Goal: Use online tool/utility

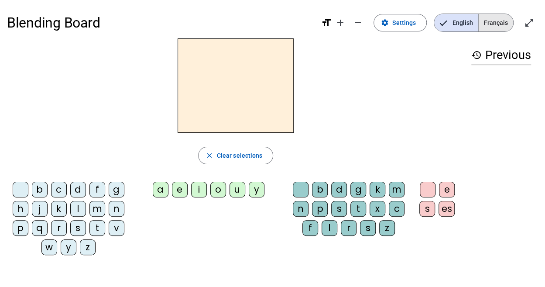
click at [501, 15] on span "Français" at bounding box center [496, 22] width 34 height 17
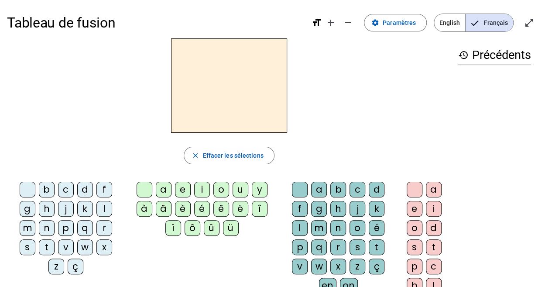
click at [35, 220] on div "m" at bounding box center [28, 228] width 16 height 16
click at [176, 190] on div "e" at bounding box center [183, 190] width 16 height 16
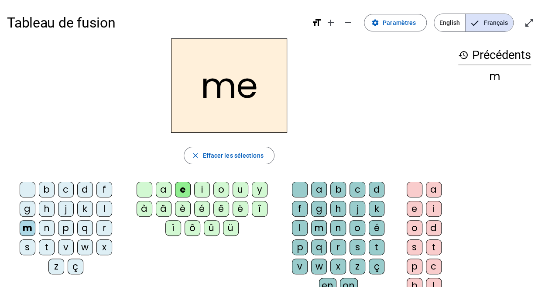
click at [308, 220] on div "l" at bounding box center [300, 228] width 16 height 16
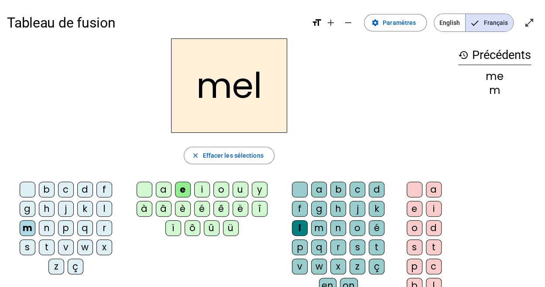
click at [150, 190] on div at bounding box center [145, 190] width 16 height 16
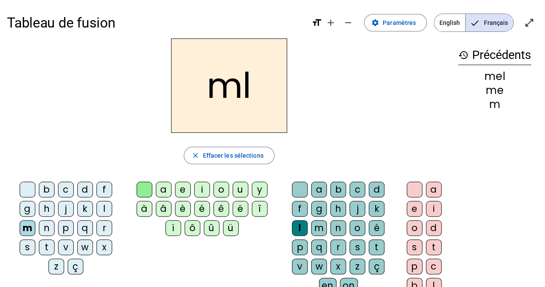
click at [200, 195] on div "i" at bounding box center [202, 190] width 16 height 16
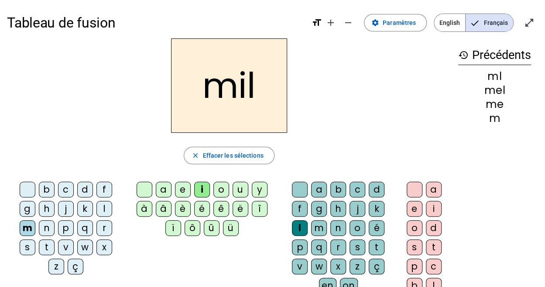
click at [20, 196] on div at bounding box center [28, 190] width 16 height 16
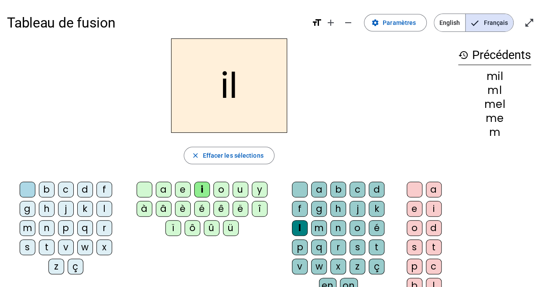
click at [35, 239] on div "s" at bounding box center [28, 247] width 16 height 16
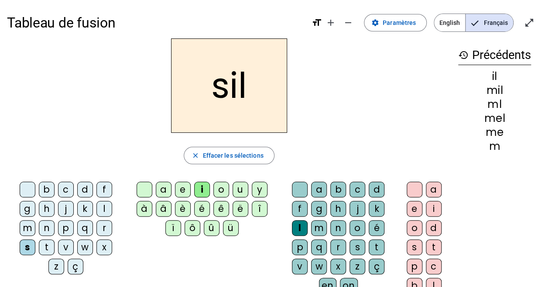
click at [292, 189] on div at bounding box center [300, 190] width 16 height 16
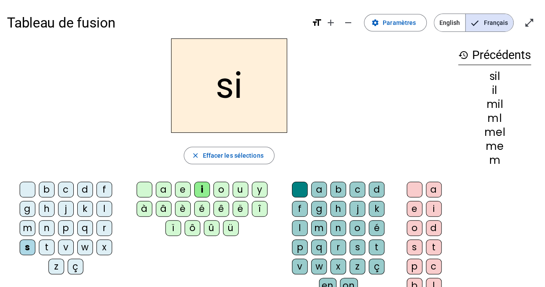
click at [55, 220] on div "n" at bounding box center [47, 228] width 16 height 16
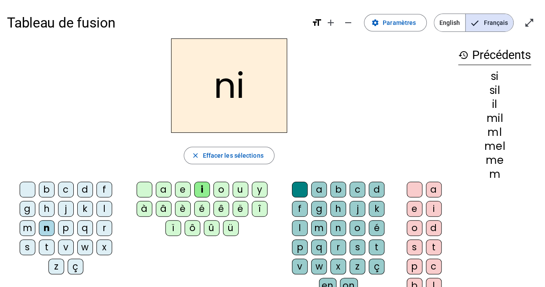
click at [147, 189] on div at bounding box center [145, 190] width 16 height 16
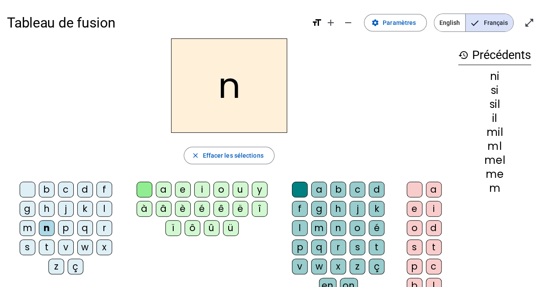
click at [169, 190] on div "a" at bounding box center [164, 190] width 16 height 16
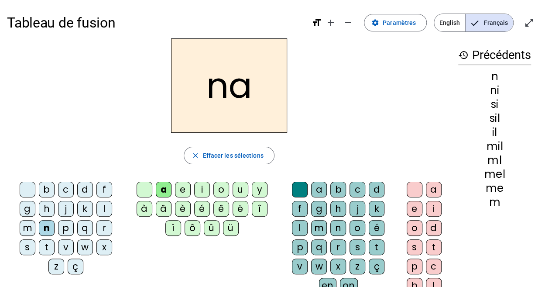
click at [143, 191] on div at bounding box center [145, 190] width 16 height 16
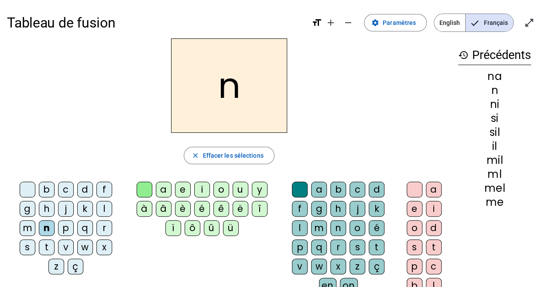
click at [179, 192] on div "e" at bounding box center [183, 190] width 16 height 16
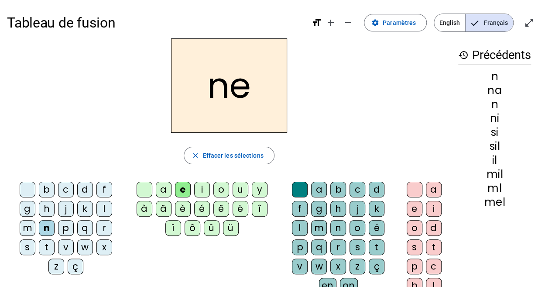
click at [20, 193] on div at bounding box center [28, 190] width 16 height 16
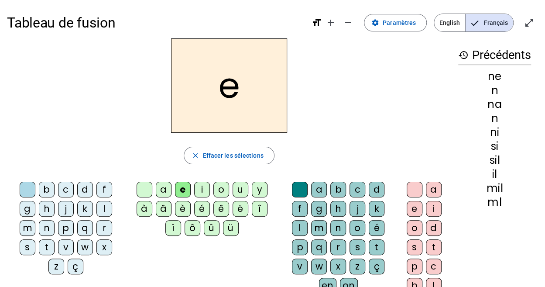
click at [97, 211] on div "l" at bounding box center [105, 209] width 16 height 16
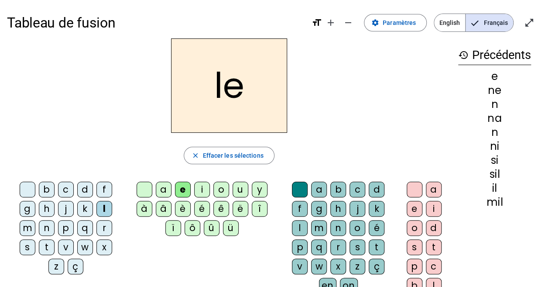
click at [39, 188] on div "b" at bounding box center [47, 190] width 16 height 16
click at [40, 188] on div "b" at bounding box center [47, 190] width 16 height 16
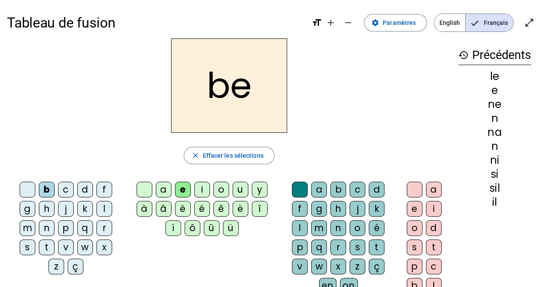
click at [41, 189] on div "b" at bounding box center [47, 190] width 16 height 16
click at [39, 190] on div "b" at bounding box center [47, 190] width 16 height 16
click at [39, 191] on div "b" at bounding box center [47, 190] width 16 height 16
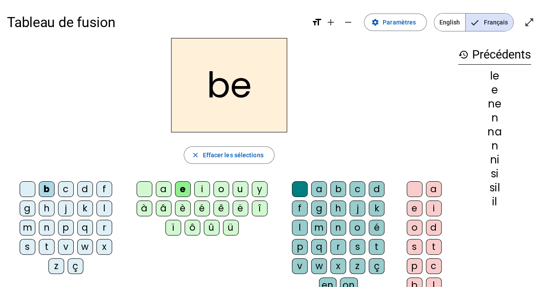
click at [97, 200] on letter-bubble "l" at bounding box center [106, 209] width 19 height 19
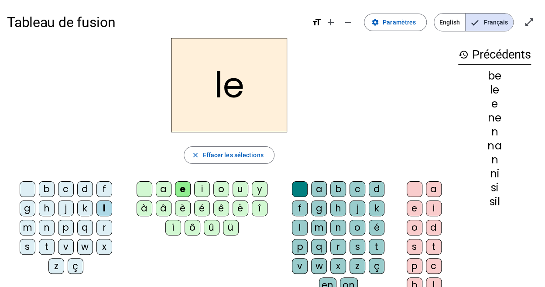
click at [97, 204] on div "l" at bounding box center [105, 208] width 16 height 16
click at [97, 201] on div "l" at bounding box center [105, 208] width 16 height 16
click at [77, 195] on div "d" at bounding box center [85, 189] width 16 height 16
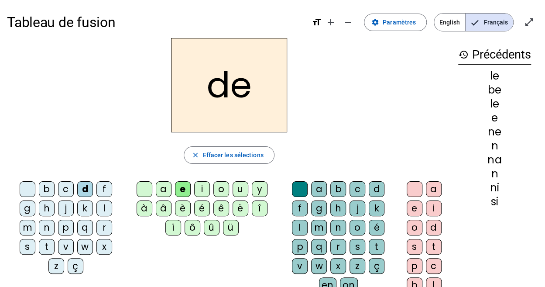
click at [35, 239] on div "s" at bounding box center [28, 247] width 16 height 16
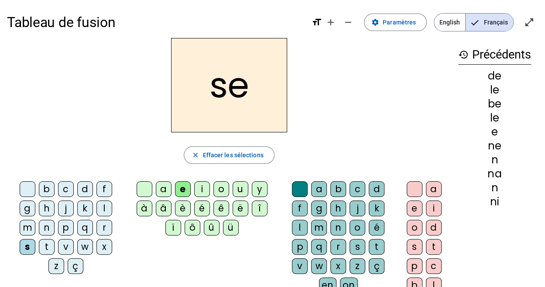
click at [20, 195] on div at bounding box center [28, 189] width 16 height 16
click at [20, 192] on div at bounding box center [28, 189] width 16 height 16
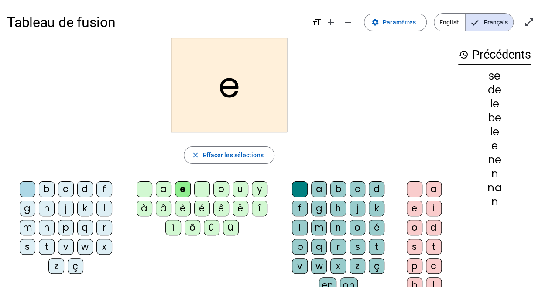
click at [20, 193] on div at bounding box center [28, 189] width 16 height 16
click at [20, 193] on letter-bubble at bounding box center [29, 190] width 19 height 19
click at [20, 193] on div at bounding box center [28, 189] width 16 height 16
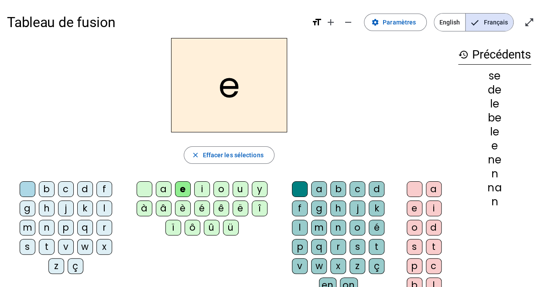
click at [20, 194] on div at bounding box center [28, 189] width 16 height 16
click at [64, 258] on div "z" at bounding box center [56, 266] width 16 height 16
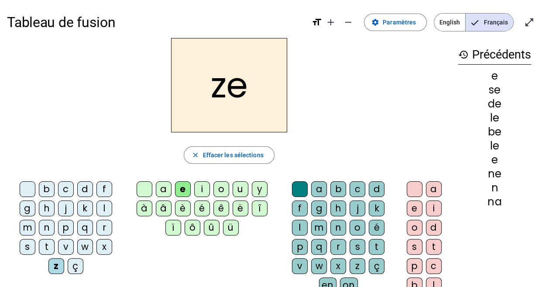
click at [55, 239] on div "t" at bounding box center [47, 247] width 16 height 16
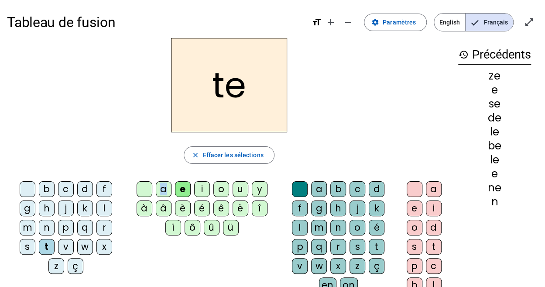
click at [161, 195] on div "a" at bounding box center [164, 189] width 16 height 16
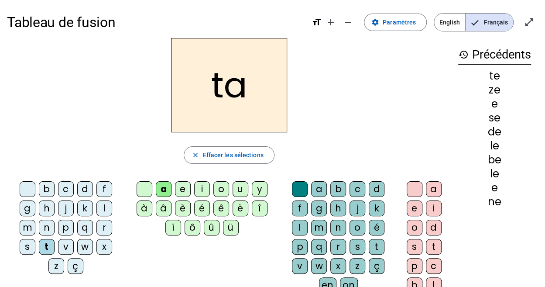
click at [97, 210] on div "l" at bounding box center [105, 208] width 16 height 16
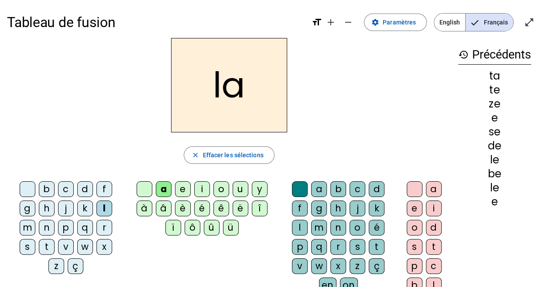
click at [177, 189] on div "e" at bounding box center [183, 189] width 16 height 16
click at [35, 220] on div "m" at bounding box center [28, 228] width 16 height 16
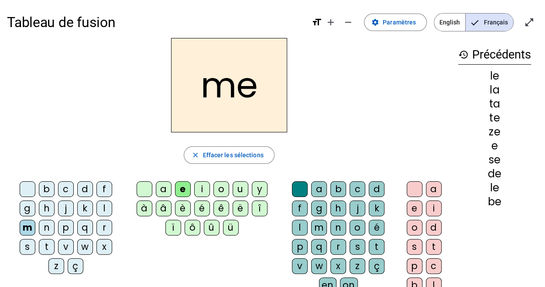
click at [161, 188] on div "a" at bounding box center [164, 189] width 16 height 16
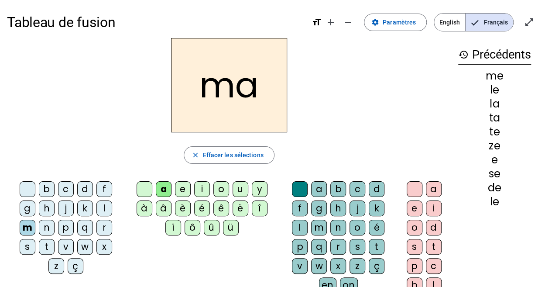
click at [35, 239] on div "s" at bounding box center [28, 247] width 16 height 16
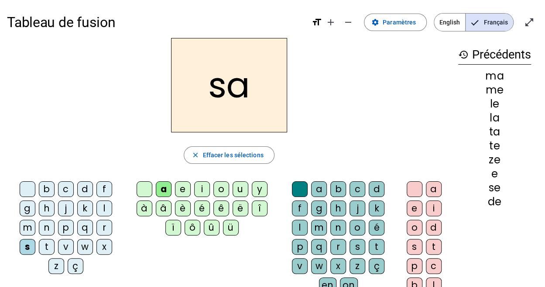
click at [226, 191] on div "o" at bounding box center [222, 189] width 16 height 16
click at [227, 196] on letter-bubble "o" at bounding box center [223, 190] width 19 height 19
click at [237, 193] on div "u" at bounding box center [241, 189] width 16 height 16
click at [39, 191] on div "b" at bounding box center [47, 189] width 16 height 16
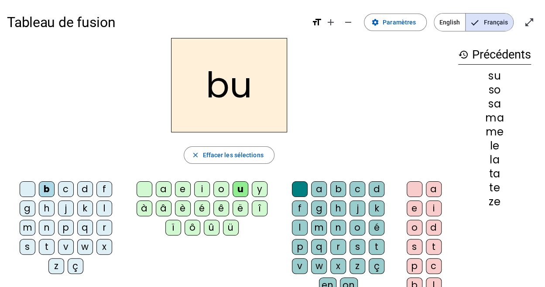
click at [77, 193] on div "d" at bounding box center [85, 189] width 16 height 16
click at [44, 190] on div "b" at bounding box center [47, 189] width 16 height 16
click at [39, 193] on div "b" at bounding box center [47, 189] width 16 height 16
click at [39, 194] on div "b" at bounding box center [47, 189] width 16 height 16
click at [369, 250] on div "t" at bounding box center [377, 247] width 16 height 16
